Goal: Download file/media

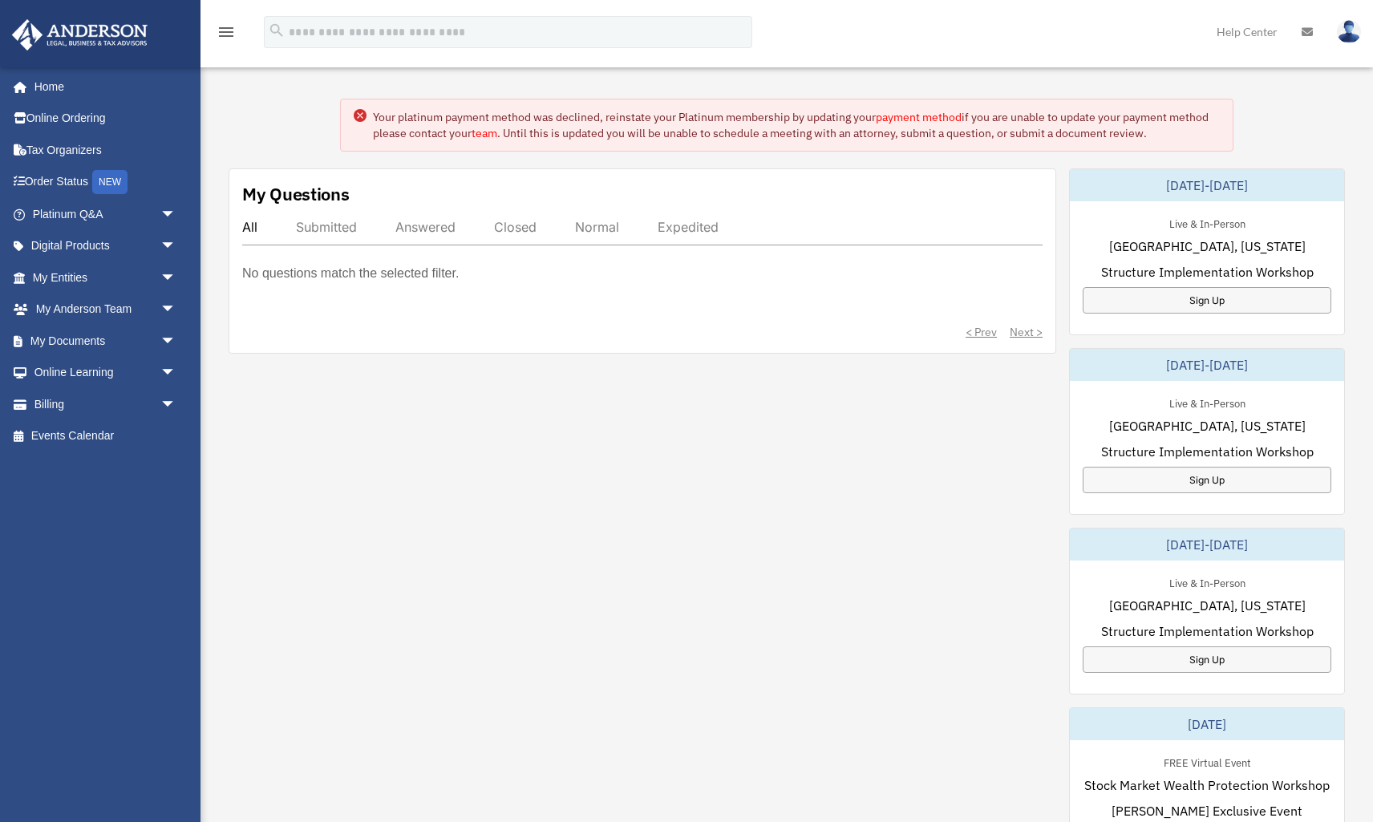
scroll to position [49, 0]
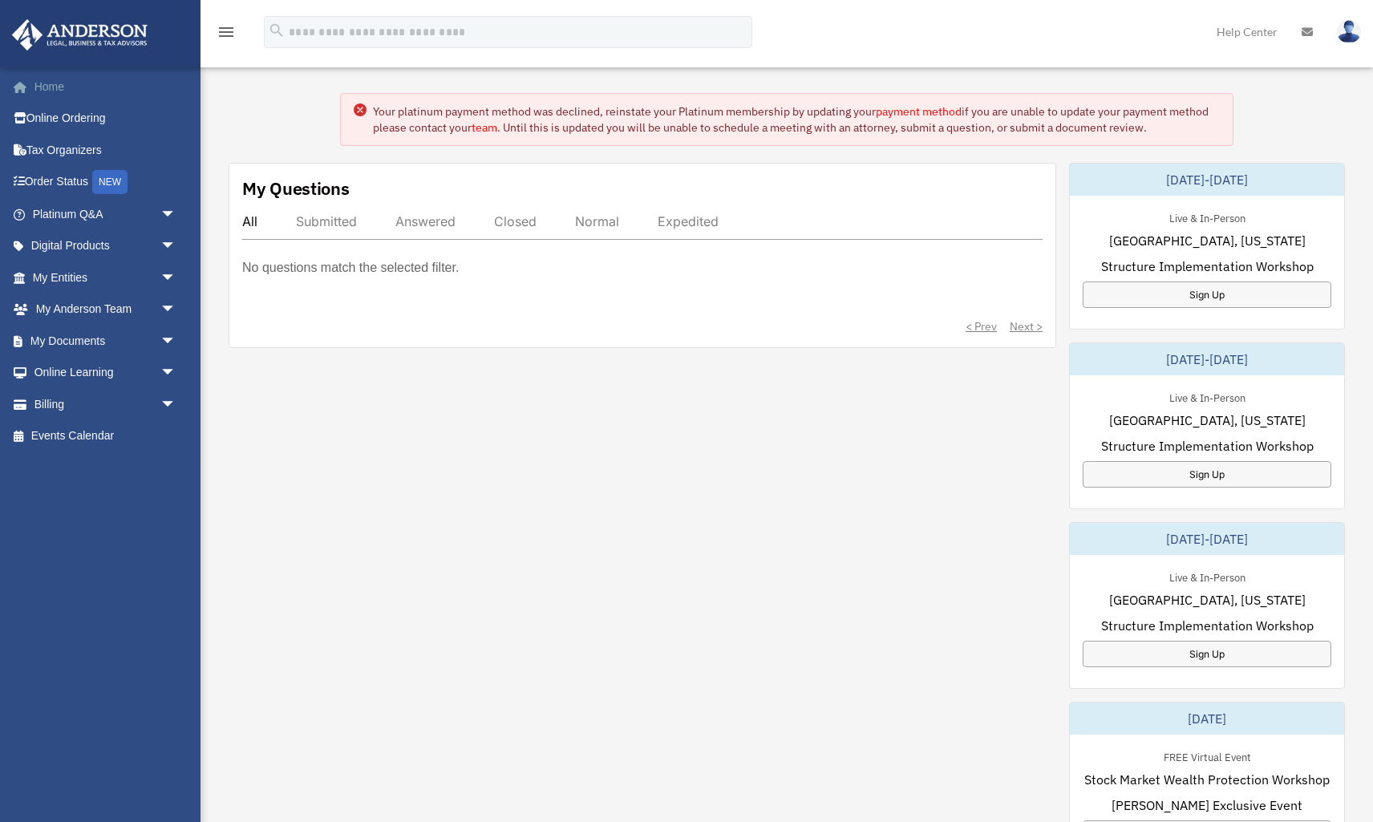
click at [55, 91] on link "Home" at bounding box center [105, 87] width 189 height 32
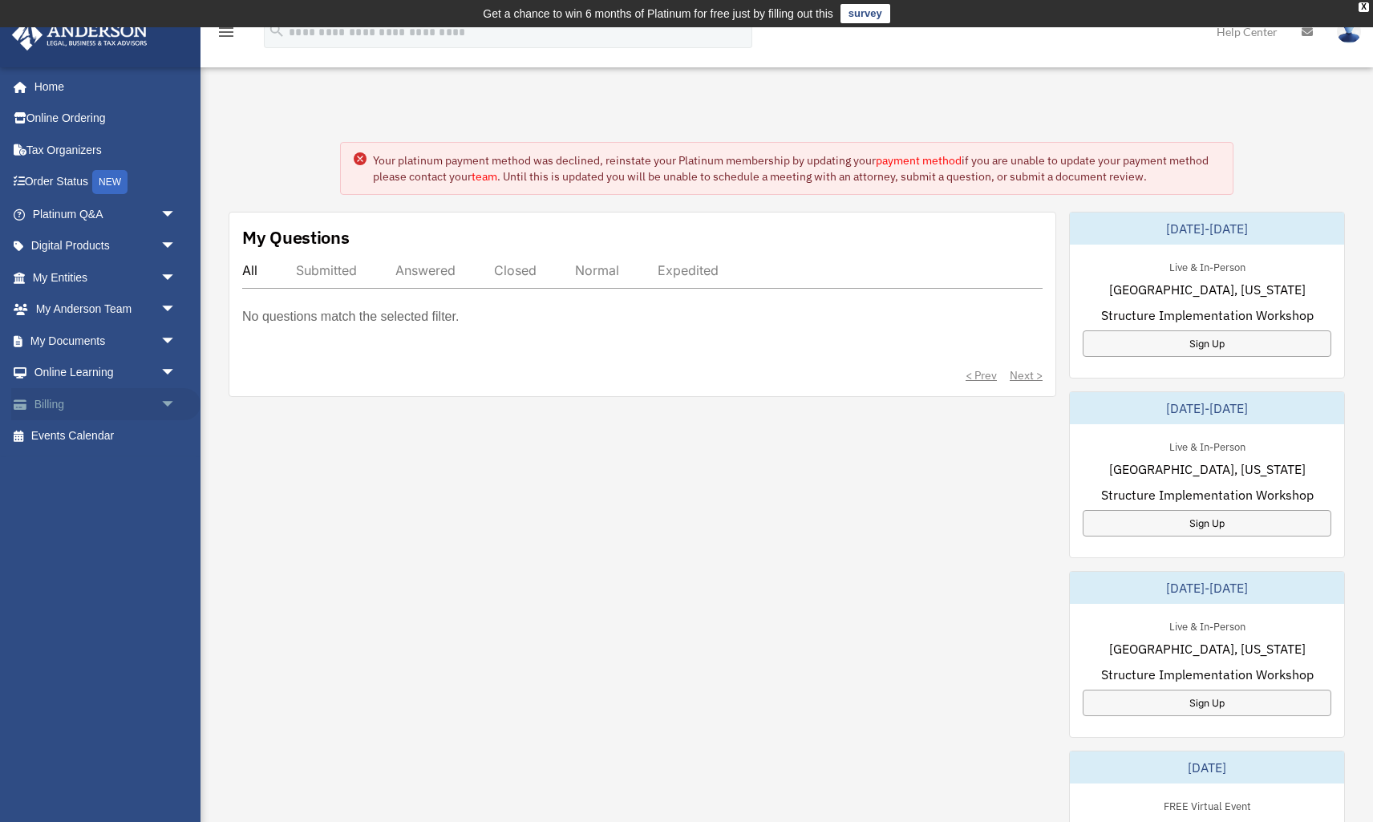
click at [169, 398] on span "arrow_drop_down" at bounding box center [176, 404] width 32 height 33
click at [107, 431] on link "$ Open Invoices" at bounding box center [111, 436] width 178 height 33
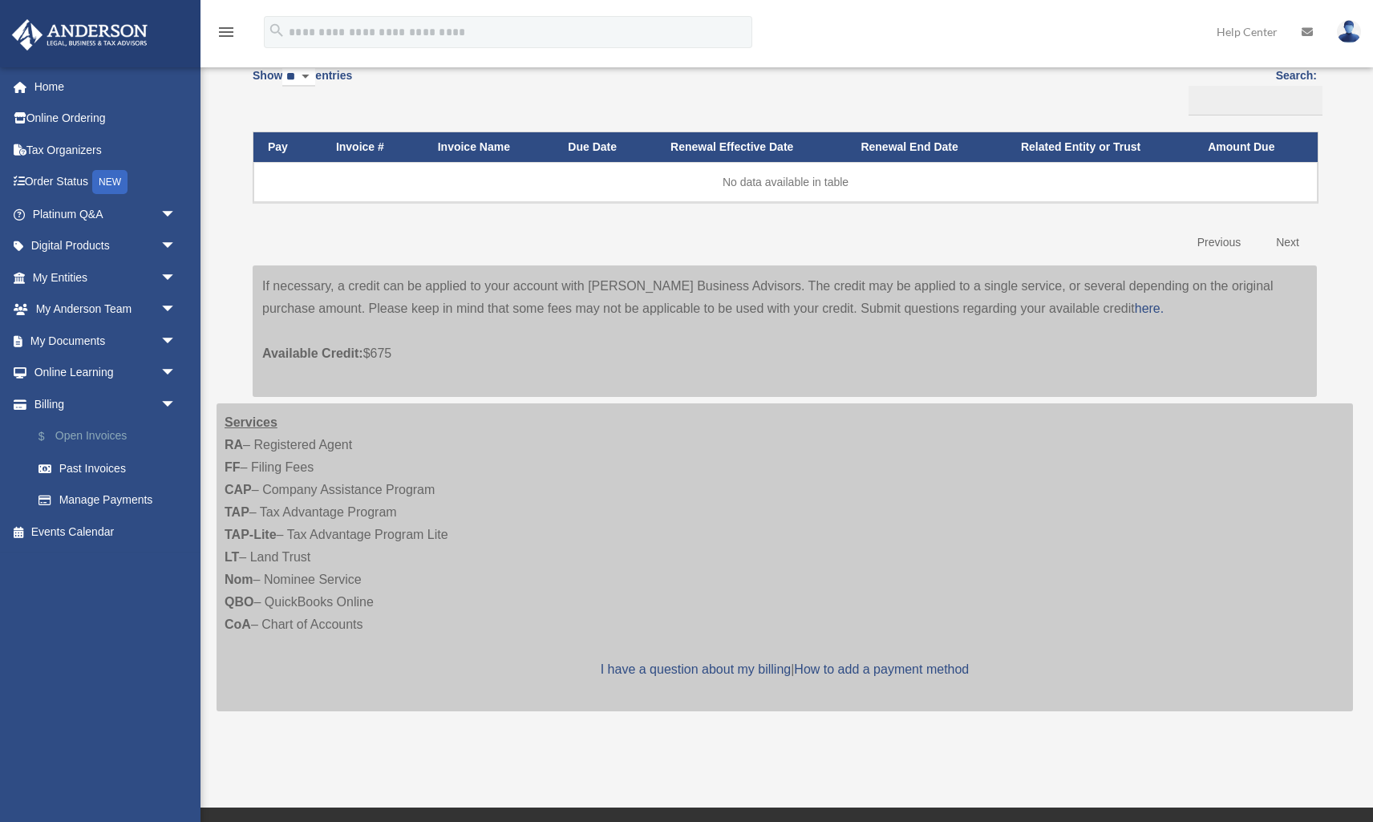
scroll to position [187, 0]
click at [166, 335] on span "arrow_drop_down" at bounding box center [176, 341] width 32 height 33
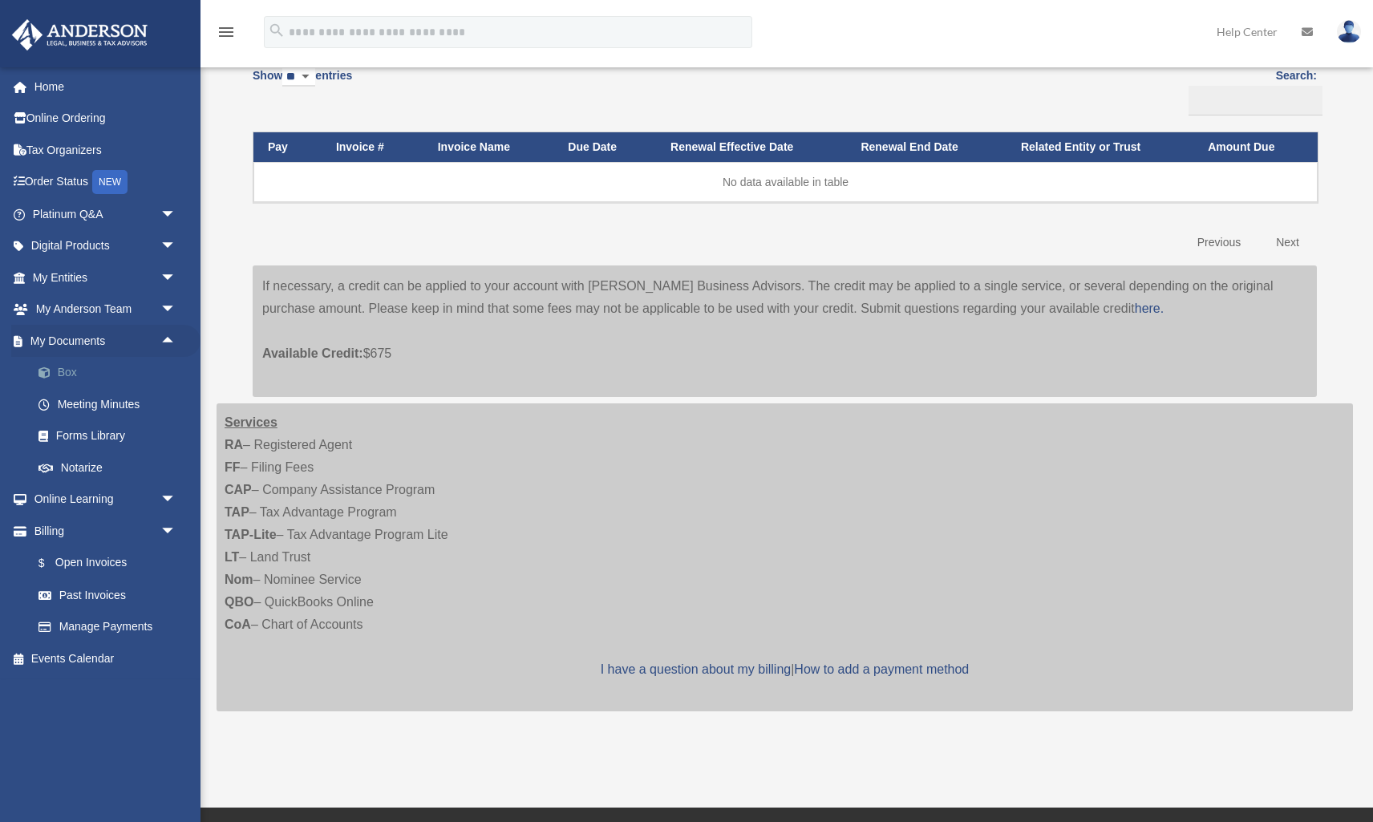
click at [68, 367] on link "Box" at bounding box center [111, 373] width 178 height 32
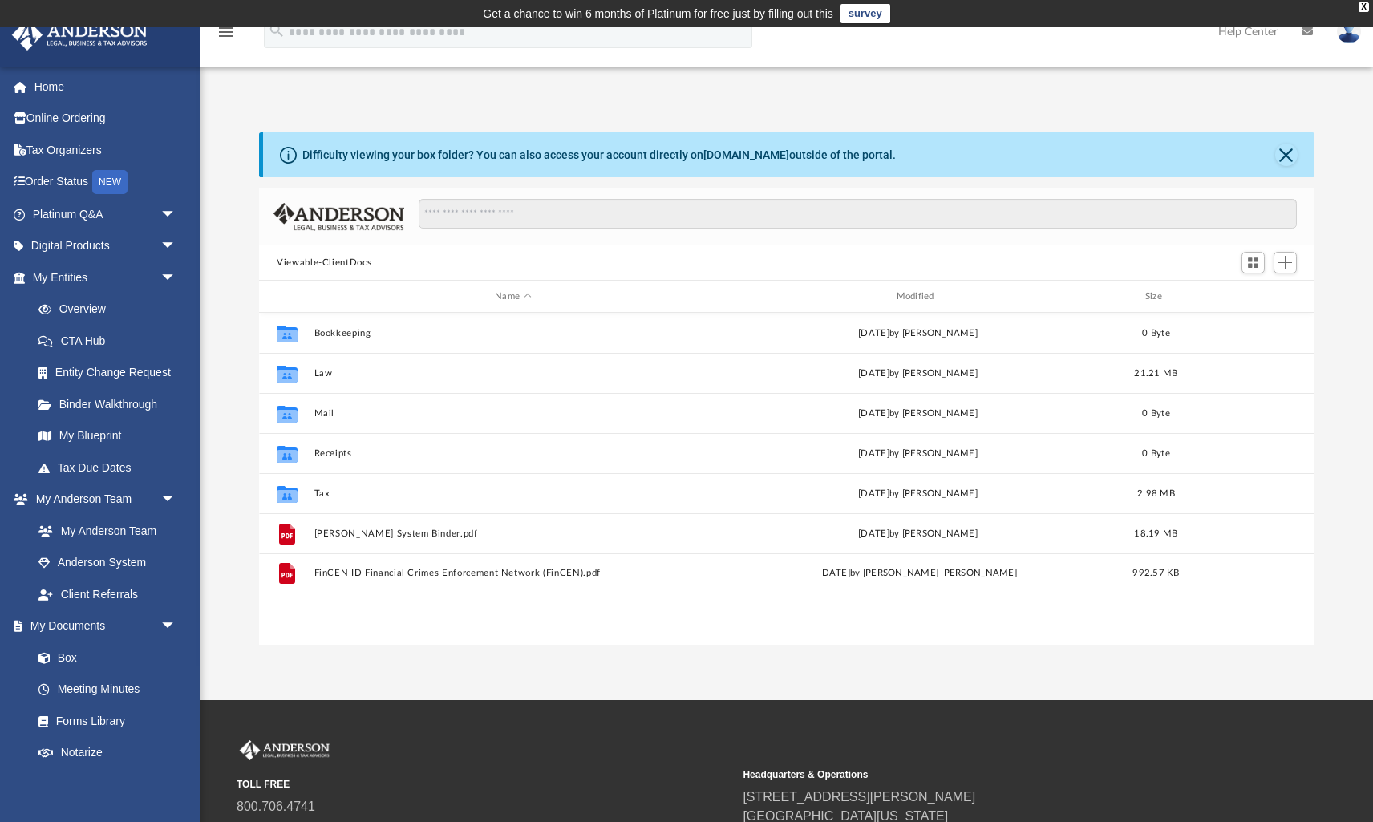
scroll to position [1, 1]
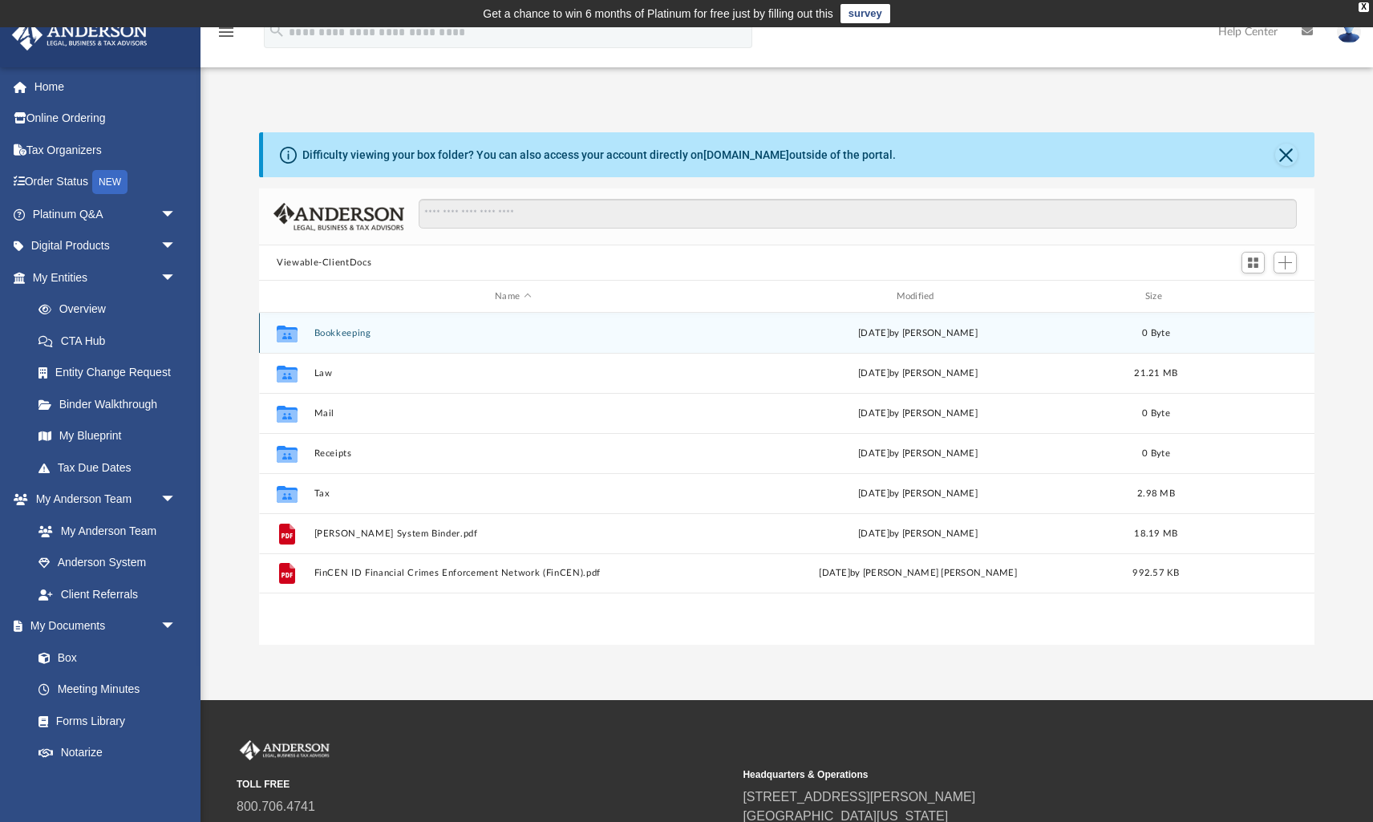
click at [288, 334] on icon "grid" at bounding box center [287, 335] width 21 height 13
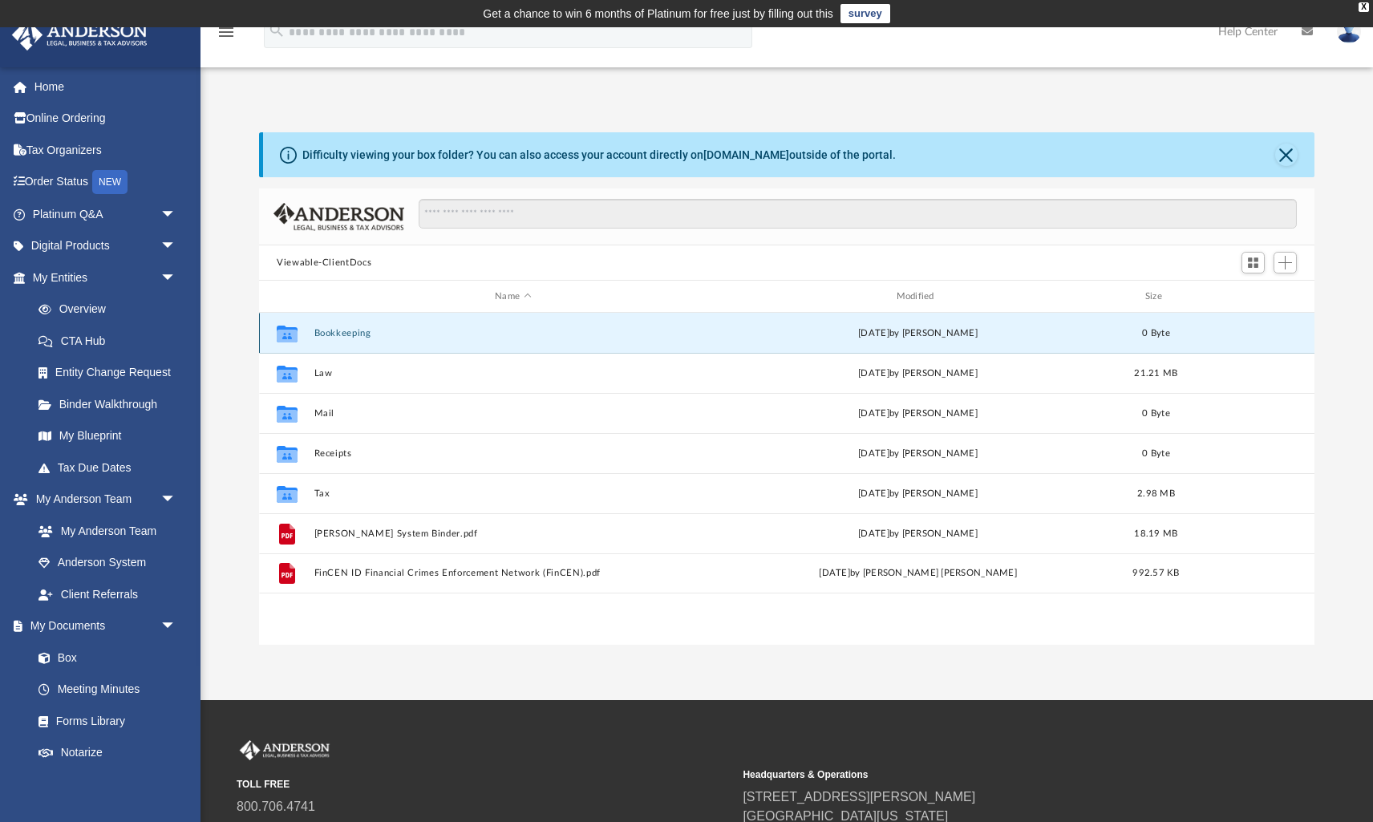
click at [946, 335] on div "Fri Sep 24 2021 by Michael Preseren" at bounding box center [918, 333] width 398 height 14
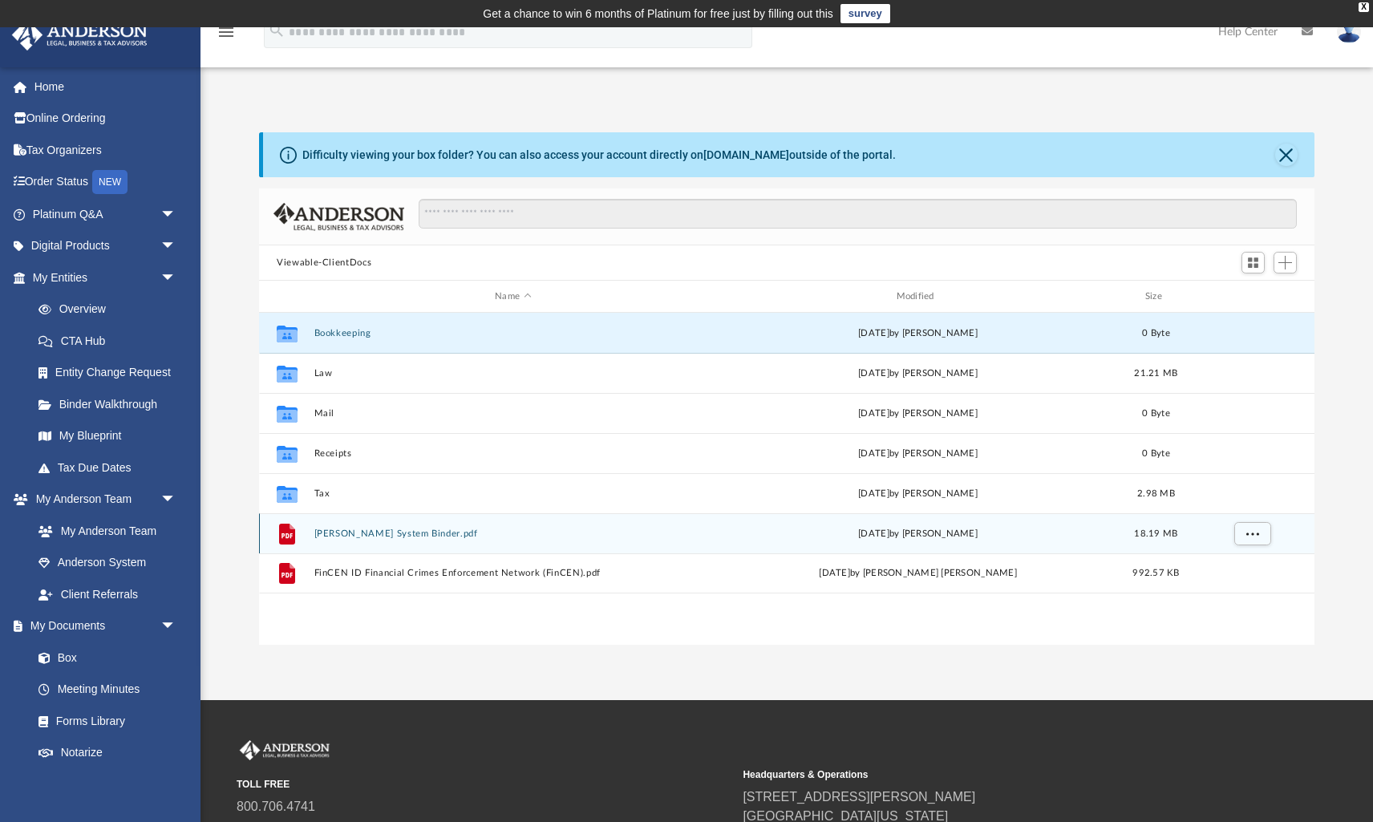
click at [420, 534] on button "Anderson System Binder.pdf" at bounding box center [513, 534] width 398 height 10
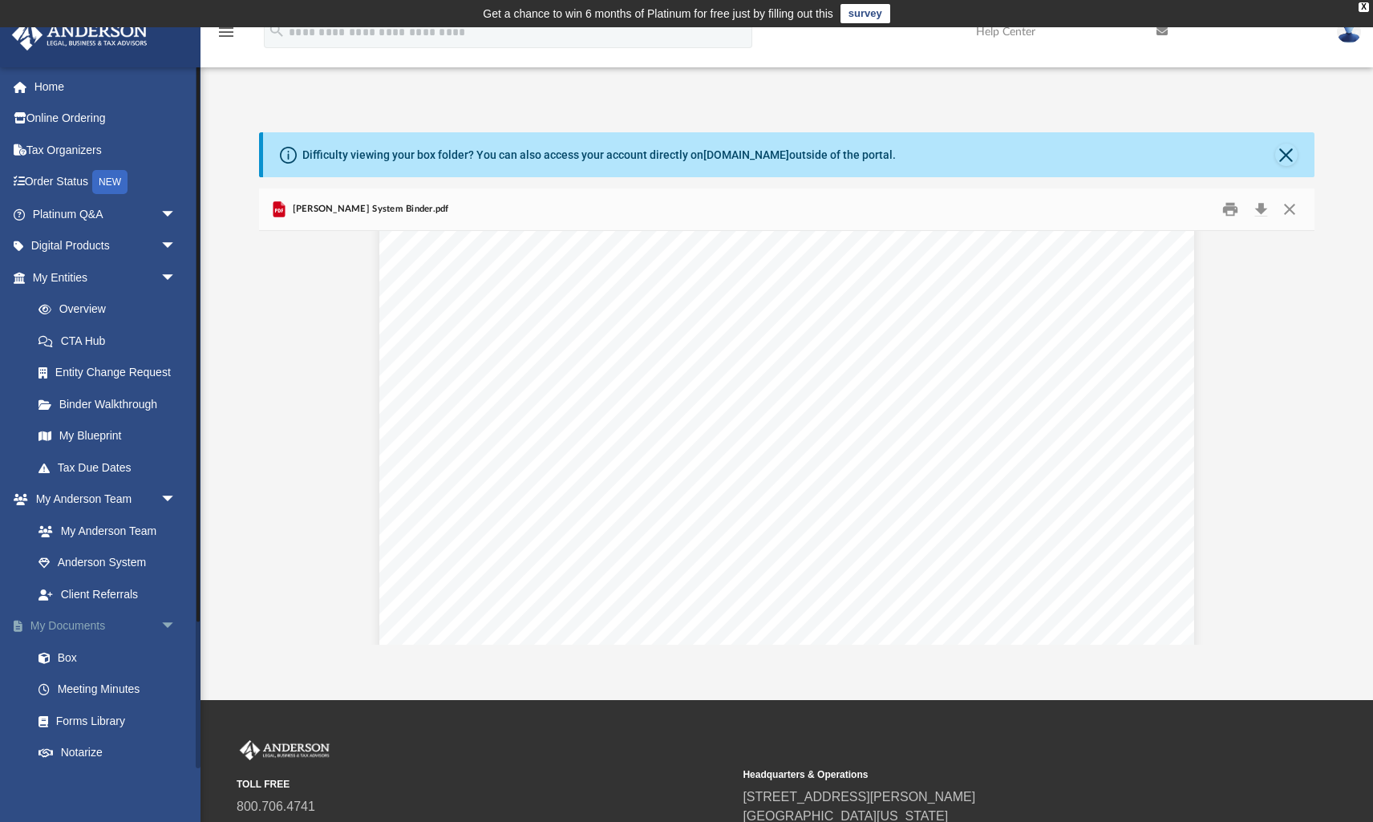
scroll to position [0, 0]
click at [363, 798] on span "800.706.4741" at bounding box center [484, 806] width 495 height 19
